Goal: Information Seeking & Learning: Learn about a topic

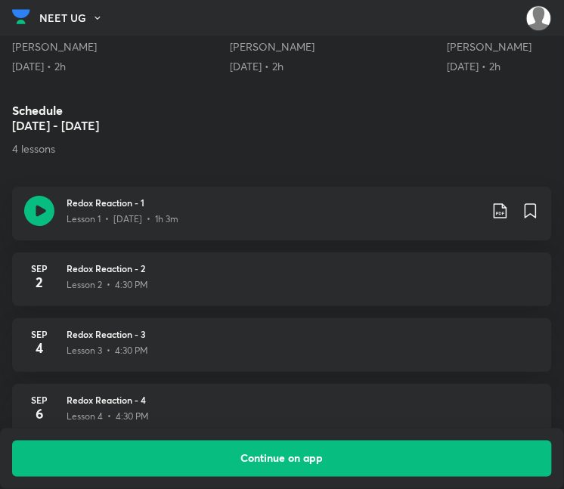
scroll to position [648, 0]
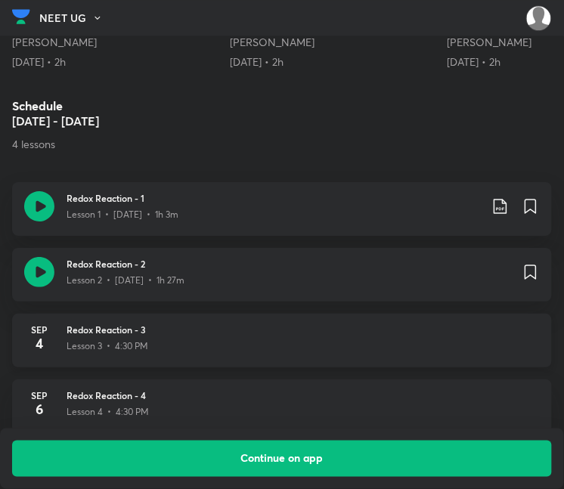
scroll to position [668, 8]
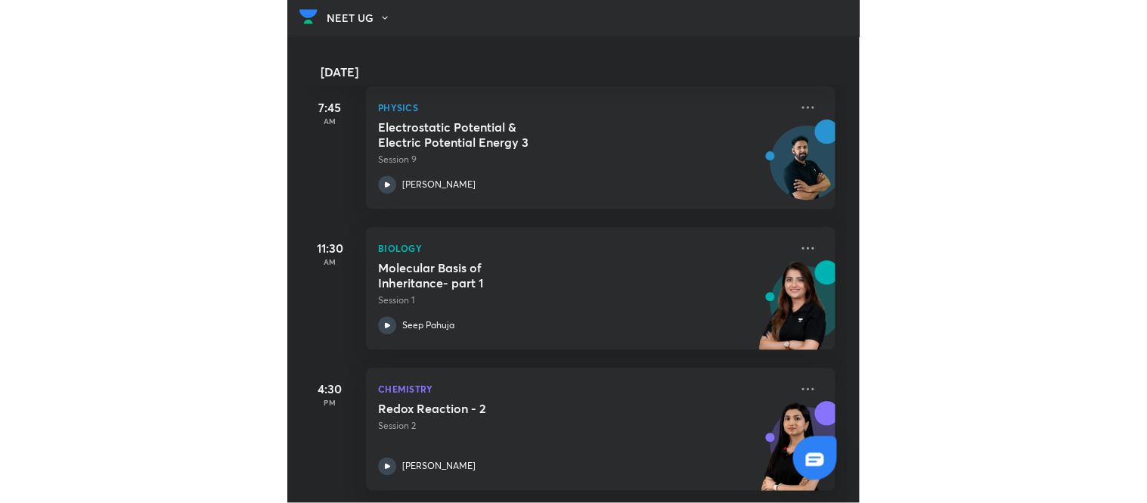
scroll to position [97, 0]
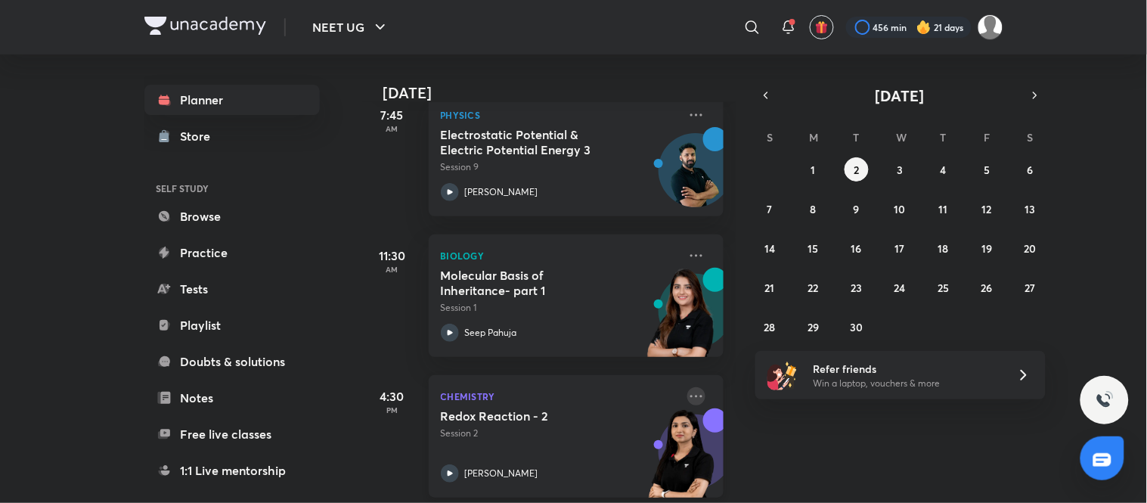
click at [571, 393] on icon at bounding box center [696, 396] width 18 height 18
click at [571, 432] on div "Today Good evening, Amisha You have 3 events today 7:45 AM Physics Electrostati…" at bounding box center [753, 278] width 783 height 448
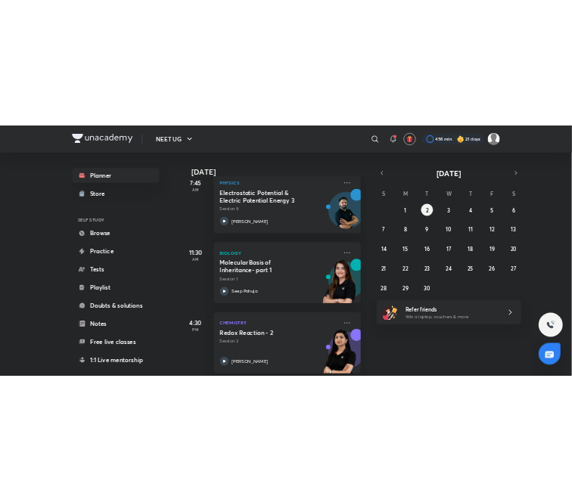
scroll to position [116, 0]
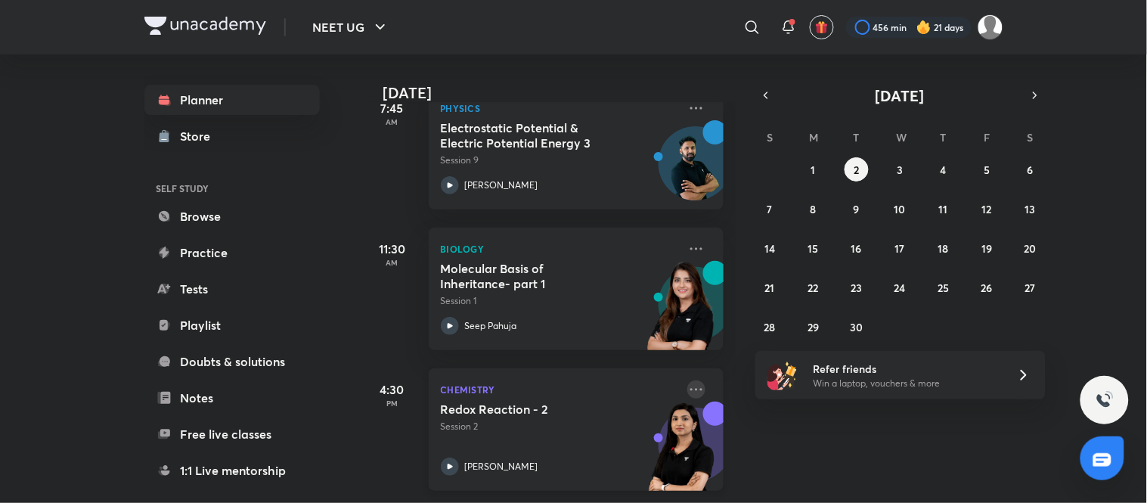
click at [571, 388] on icon at bounding box center [696, 389] width 12 height 2
click at [571, 457] on div "Today Good evening, Amisha You have 3 events today 7:45 AM Physics Electrostati…" at bounding box center [753, 278] width 783 height 448
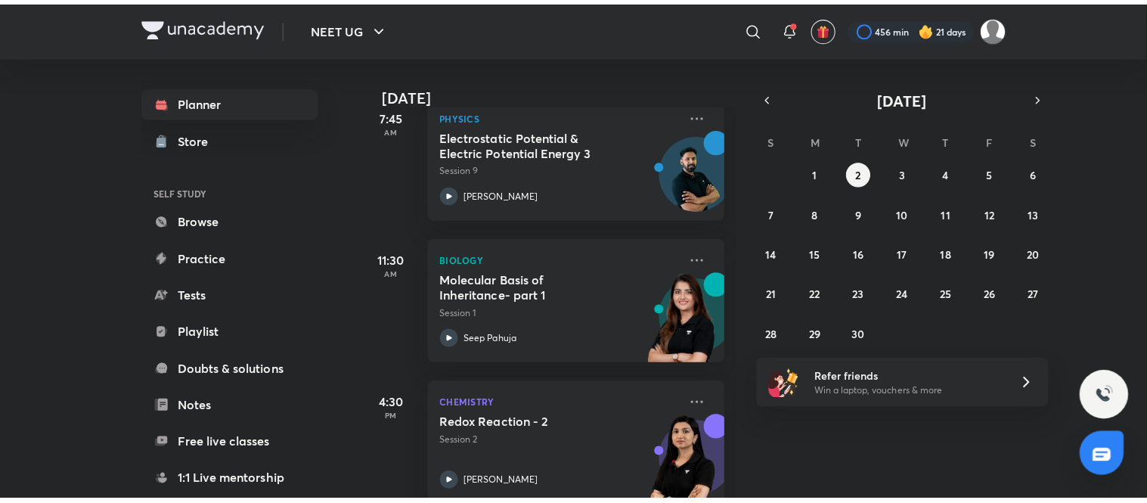
scroll to position [97, 0]
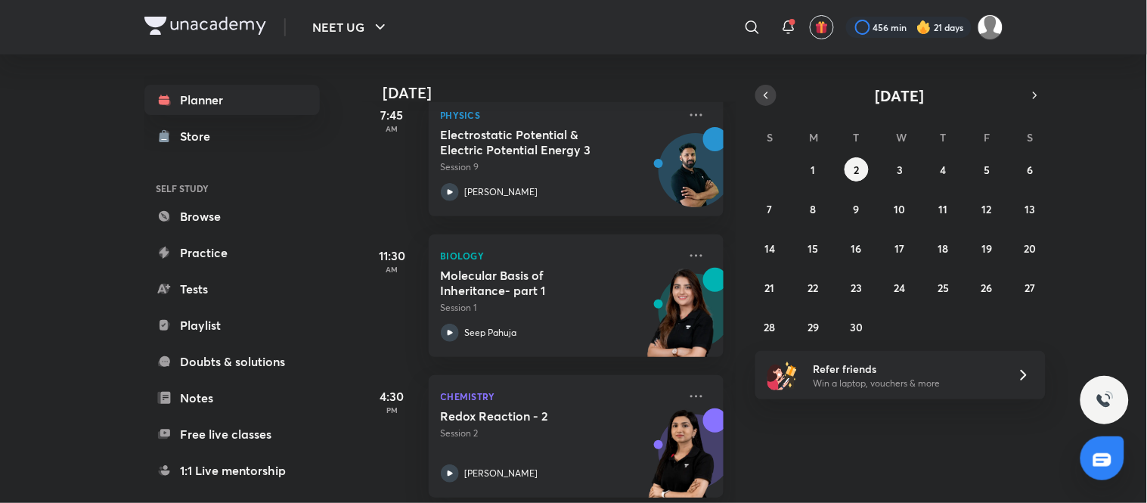
click at [571, 95] on icon "button" at bounding box center [766, 95] width 12 height 14
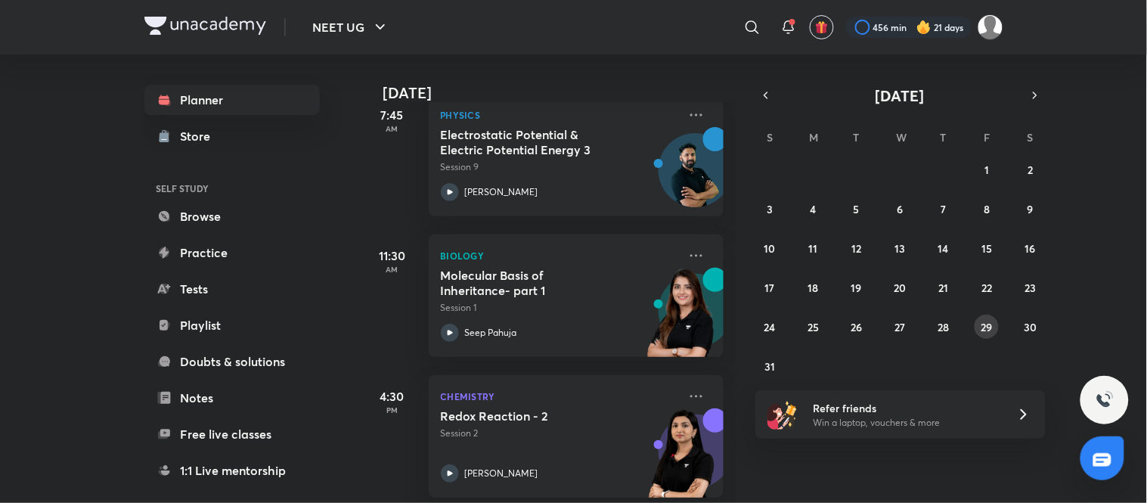
click at [571, 323] on abbr "29" at bounding box center [987, 327] width 11 height 14
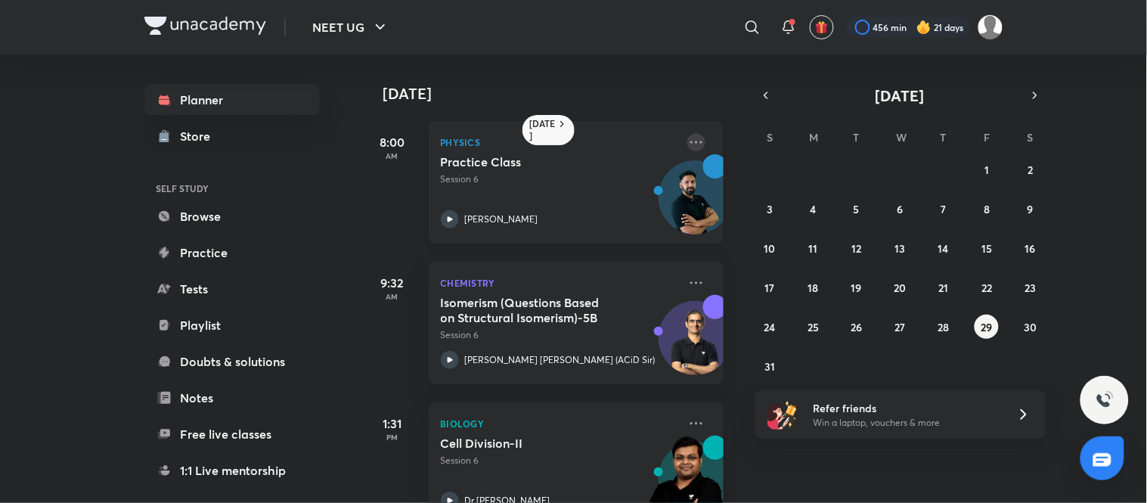
click at [571, 136] on icon at bounding box center [696, 142] width 18 height 18
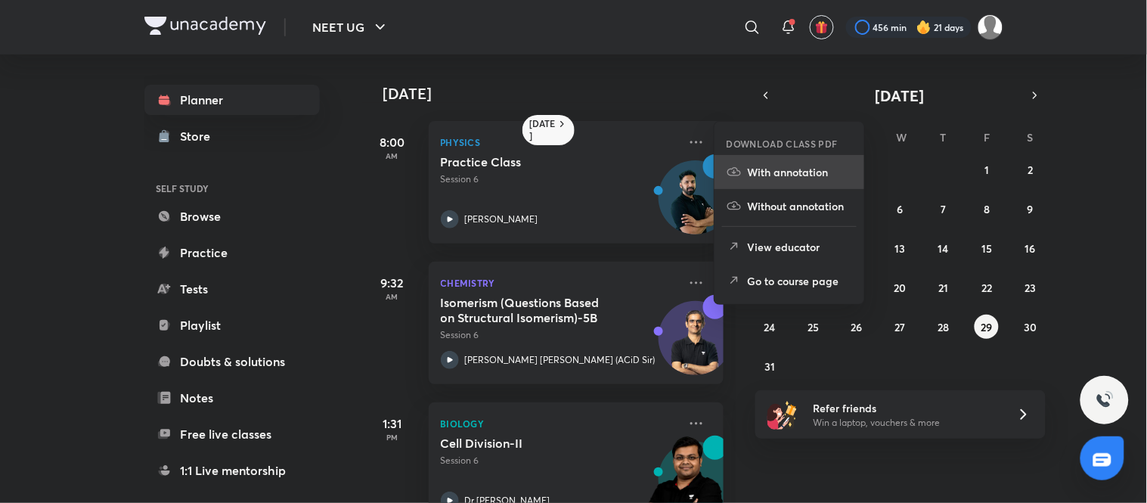
click at [571, 171] on p "With annotation" at bounding box center [800, 172] width 104 height 16
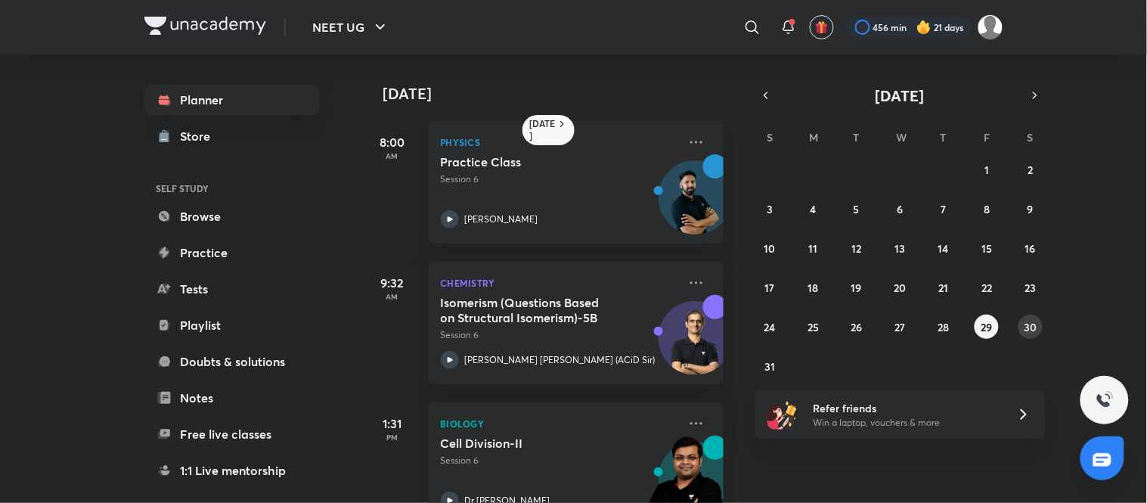
click at [571, 318] on button "30" at bounding box center [1031, 327] width 24 height 24
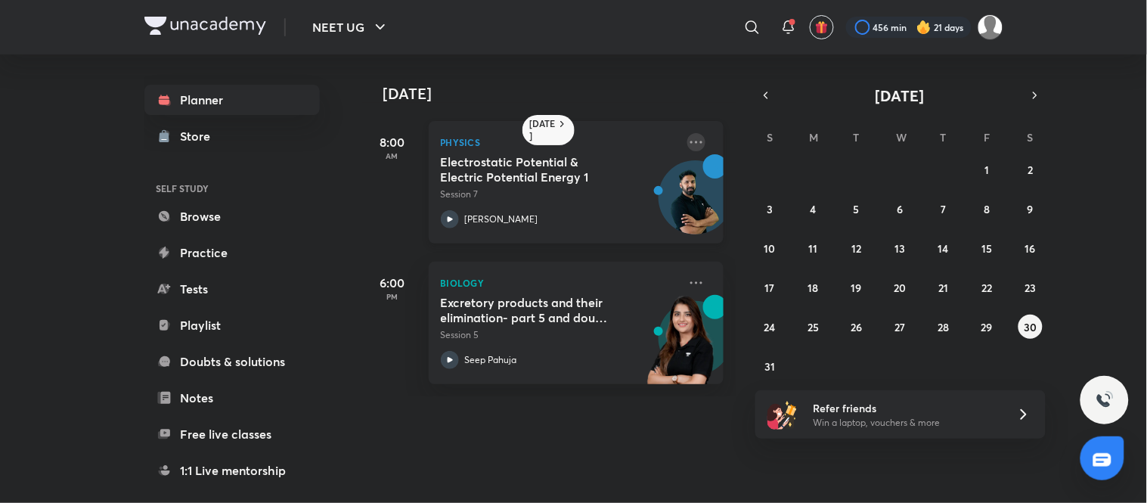
click at [571, 141] on icon at bounding box center [696, 142] width 18 height 18
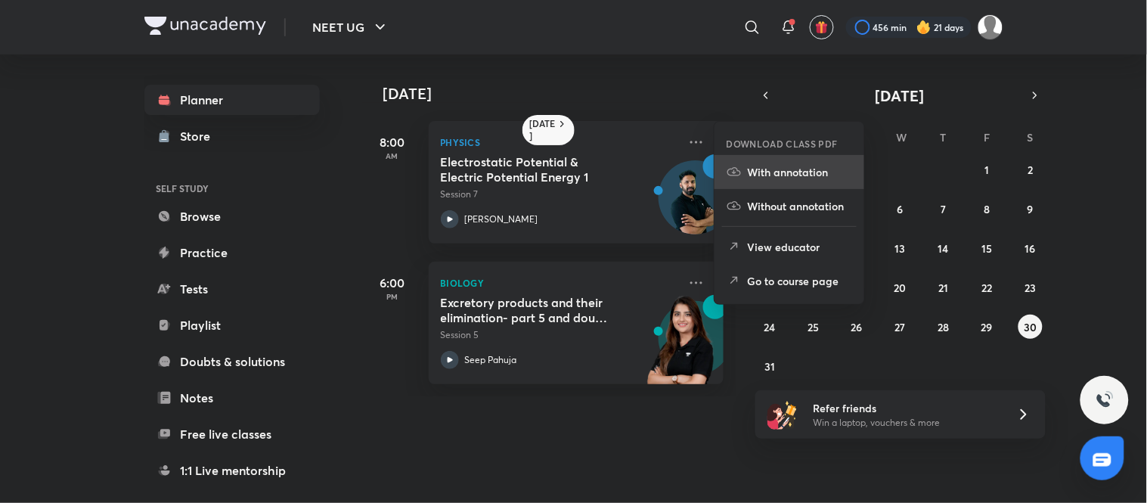
click at [571, 177] on icon at bounding box center [734, 171] width 15 height 15
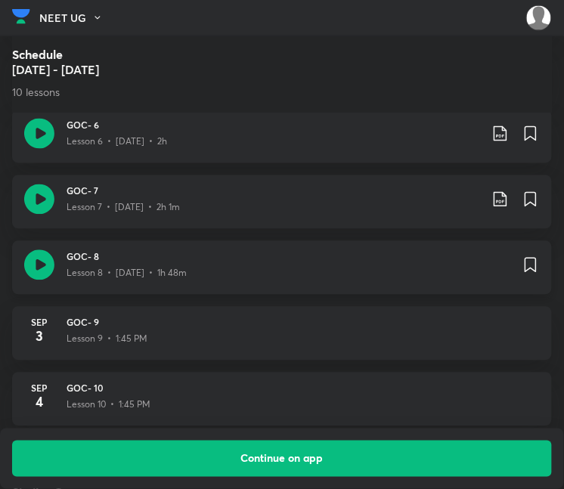
scroll to position [1177, 0]
